Goal: Find specific page/section: Find specific page/section

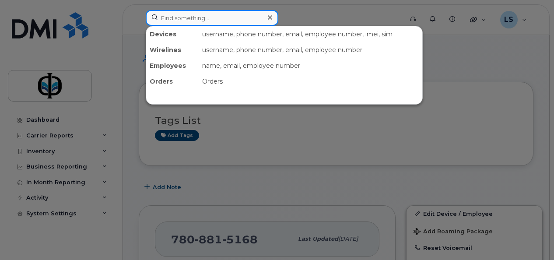
click at [201, 18] on input at bounding box center [212, 18] width 133 height 16
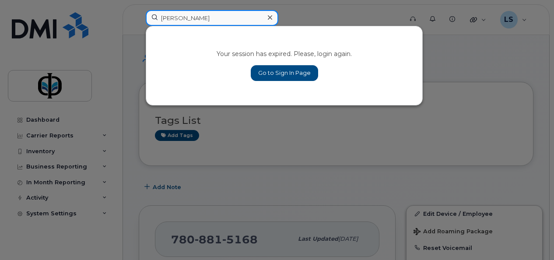
type input "haley"
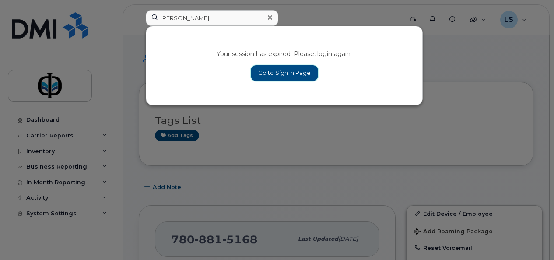
click at [269, 73] on link "Go to Sign In Page" at bounding box center [284, 73] width 67 height 16
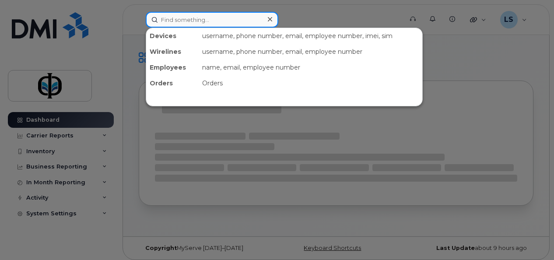
click at [178, 17] on input at bounding box center [212, 20] width 133 height 16
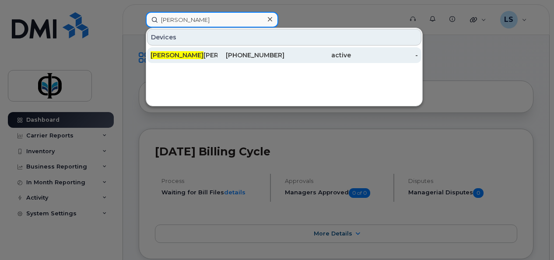
type input "[PERSON_NAME]"
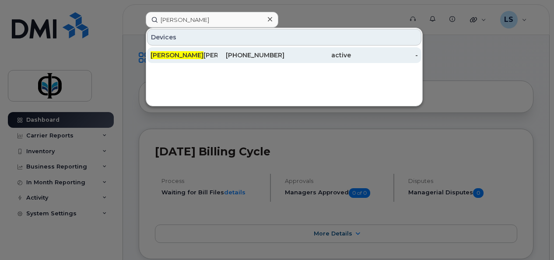
click at [194, 54] on div "Haley Moore" at bounding box center [183, 55] width 67 height 9
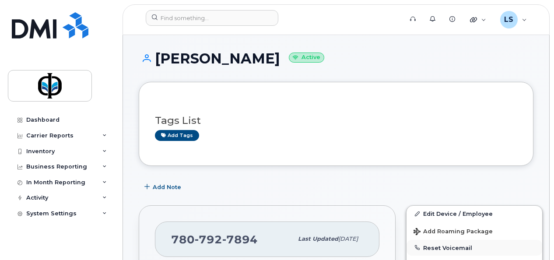
click at [433, 246] on button "Reset Voicemail" at bounding box center [474, 248] width 136 height 16
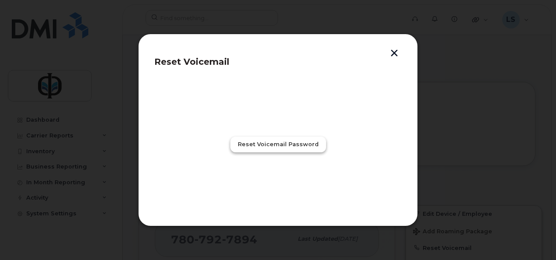
click at [276, 146] on span "Reset Voicemail Password" at bounding box center [278, 144] width 81 height 8
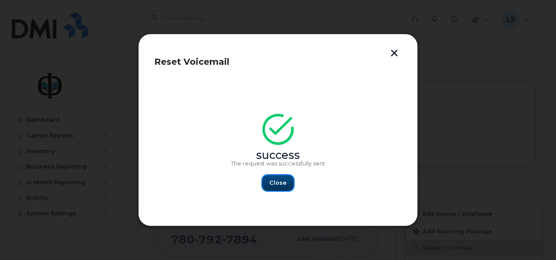
click at [279, 190] on button "Close" at bounding box center [277, 183] width 31 height 16
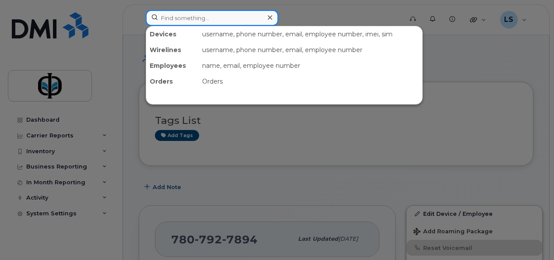
click at [184, 18] on input at bounding box center [212, 18] width 133 height 16
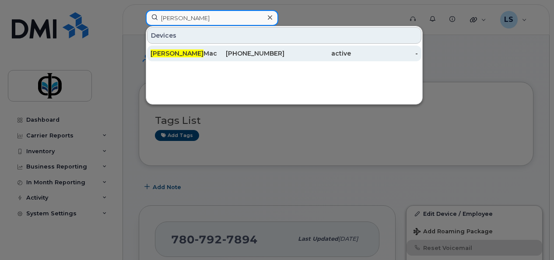
type input "[PERSON_NAME]"
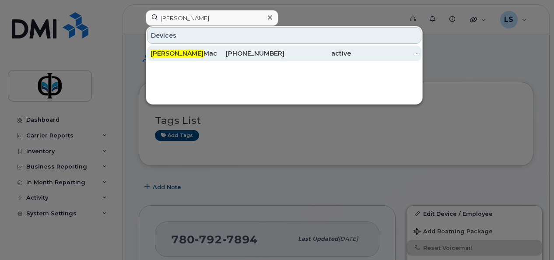
click at [197, 59] on div "[PERSON_NAME]" at bounding box center [183, 53] width 67 height 16
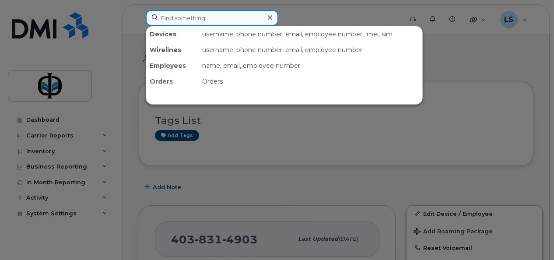
click at [227, 17] on input at bounding box center [212, 18] width 133 height 16
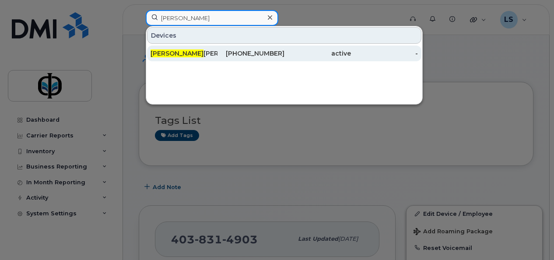
type input "noel"
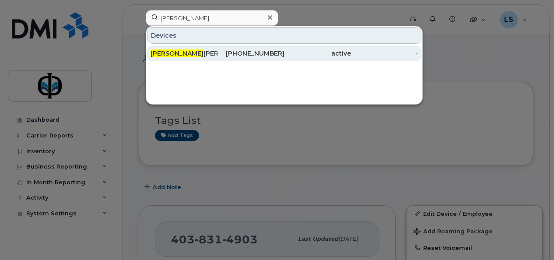
click at [223, 57] on div "780-215-5895" at bounding box center [250, 53] width 67 height 16
